Goal: Task Accomplishment & Management: Use online tool/utility

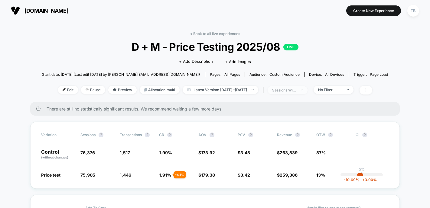
click at [303, 90] on img at bounding box center [302, 90] width 2 height 1
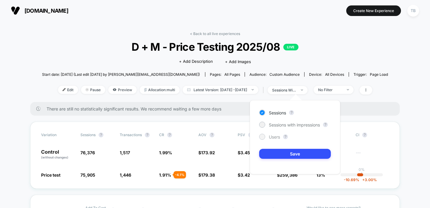
click at [278, 138] on span "Users" at bounding box center [274, 137] width 11 height 5
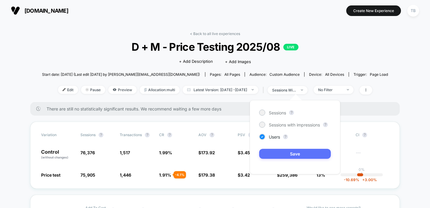
click at [287, 153] on button "Save" at bounding box center [295, 154] width 72 height 10
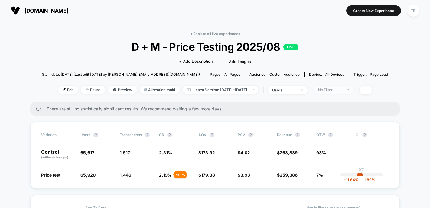
click at [350, 93] on span "No Filter" at bounding box center [334, 90] width 40 height 8
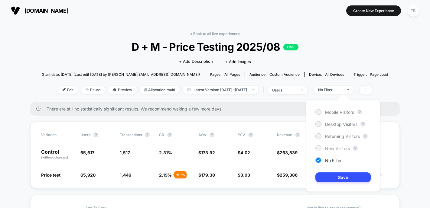
click at [329, 148] on span "New Visitors" at bounding box center [337, 148] width 25 height 5
click at [333, 176] on button "Save" at bounding box center [343, 178] width 55 height 10
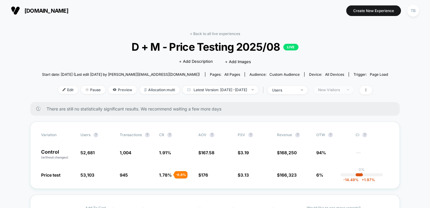
click at [354, 88] on span "New Visitors" at bounding box center [334, 90] width 40 height 8
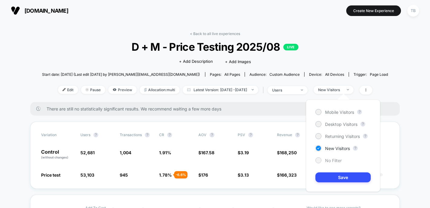
click at [333, 160] on span "No Filter" at bounding box center [333, 160] width 17 height 5
click at [338, 178] on button "Save" at bounding box center [343, 178] width 55 height 10
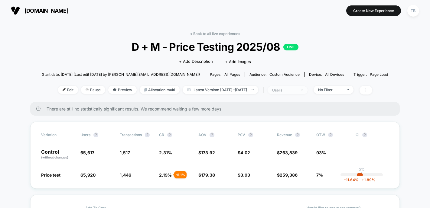
click at [297, 90] on div "users" at bounding box center [284, 90] width 24 height 5
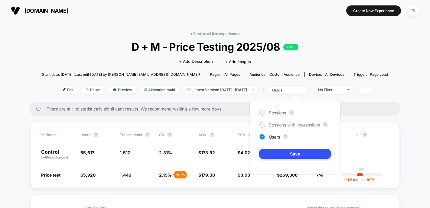
click at [293, 125] on span "Sessions with impressions" at bounding box center [294, 125] width 51 height 5
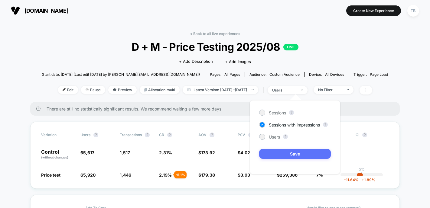
click at [290, 153] on button "Save" at bounding box center [295, 154] width 72 height 10
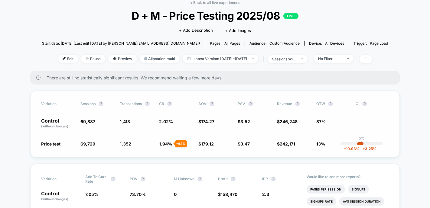
scroll to position [23, 0]
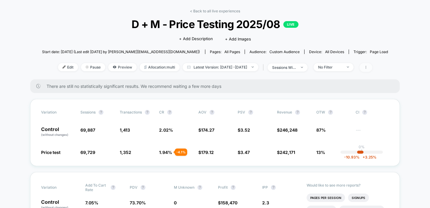
click at [368, 67] on icon at bounding box center [366, 68] width 4 height 4
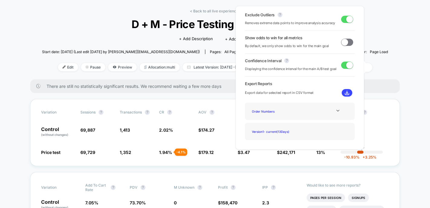
click at [344, 22] on span at bounding box center [347, 19] width 12 height 7
click at [344, 22] on span at bounding box center [345, 19] width 7 height 7
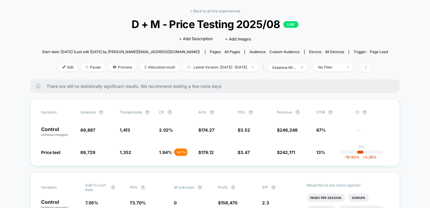
click at [368, 68] on icon at bounding box center [366, 68] width 4 height 4
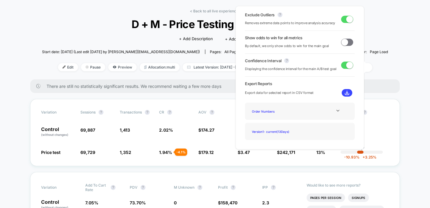
click at [342, 21] on span at bounding box center [347, 19] width 12 height 7
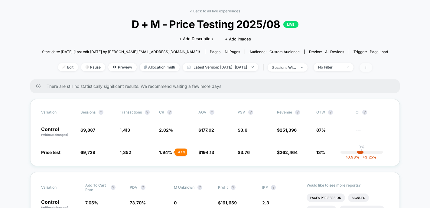
click at [368, 69] on icon at bounding box center [366, 68] width 4 height 4
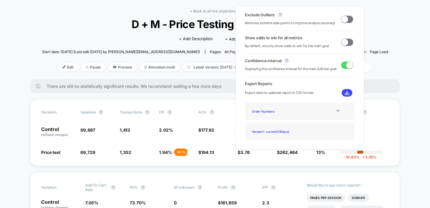
click at [343, 21] on span at bounding box center [345, 19] width 7 height 7
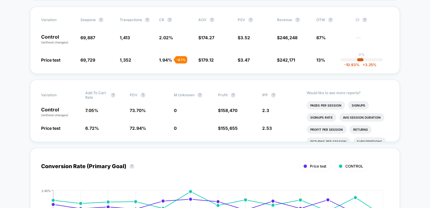
scroll to position [207, 0]
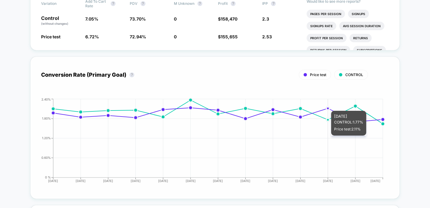
click at [328, 107] on circle at bounding box center [328, 108] width 2 height 2
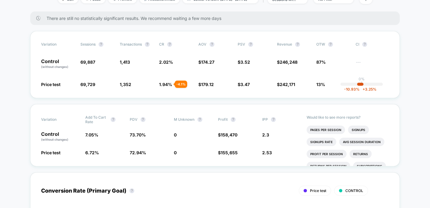
scroll to position [0, 0]
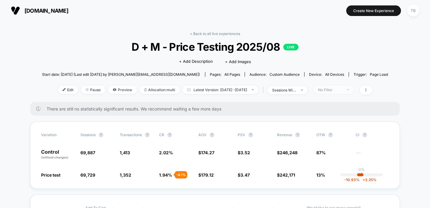
click at [354, 89] on span "No Filter" at bounding box center [334, 90] width 40 height 8
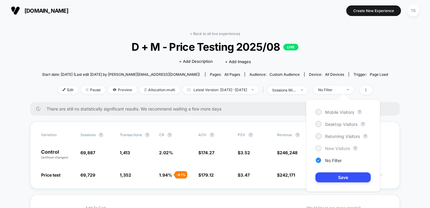
click at [319, 148] on div at bounding box center [318, 148] width 5 height 5
click at [343, 177] on button "Save" at bounding box center [343, 178] width 55 height 10
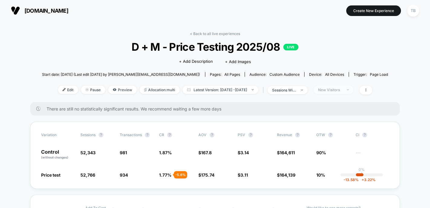
click at [352, 93] on span "New Visitors" at bounding box center [334, 90] width 40 height 8
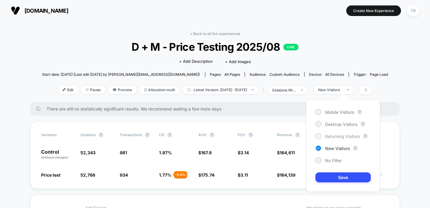
click at [334, 137] on span "Returning Visitors" at bounding box center [342, 136] width 35 height 5
click at [333, 179] on button "Save" at bounding box center [343, 178] width 55 height 10
